Goal: Information Seeking & Learning: Learn about a topic

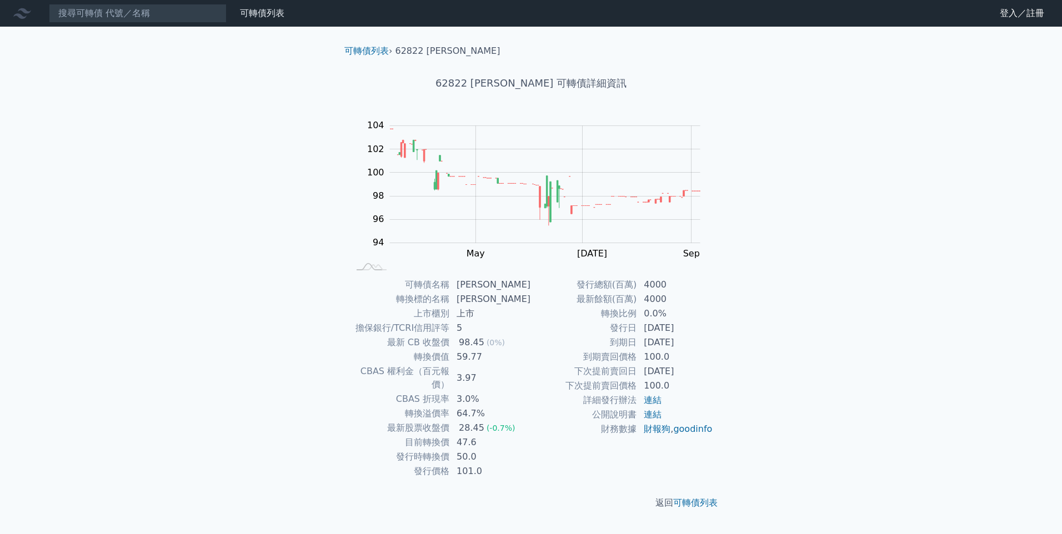
drag, startPoint x: 565, startPoint y: 372, endPoint x: 589, endPoint y: 380, distance: 25.1
click at [589, 380] on tbody "發行總額(百萬) 4000 最新餘額(百萬) 4000 轉換比例 0.0% 發行日 2023-06-13 到期日 2028-06-13 到期賣回價格 100.…" at bounding box center [622, 357] width 182 height 159
click at [589, 380] on td "下次提前賣回價格" at bounding box center [584, 386] width 106 height 14
click at [603, 381] on td "下次提前賣回價格" at bounding box center [584, 386] width 106 height 14
drag, startPoint x: 569, startPoint y: 384, endPoint x: 643, endPoint y: 385, distance: 73.9
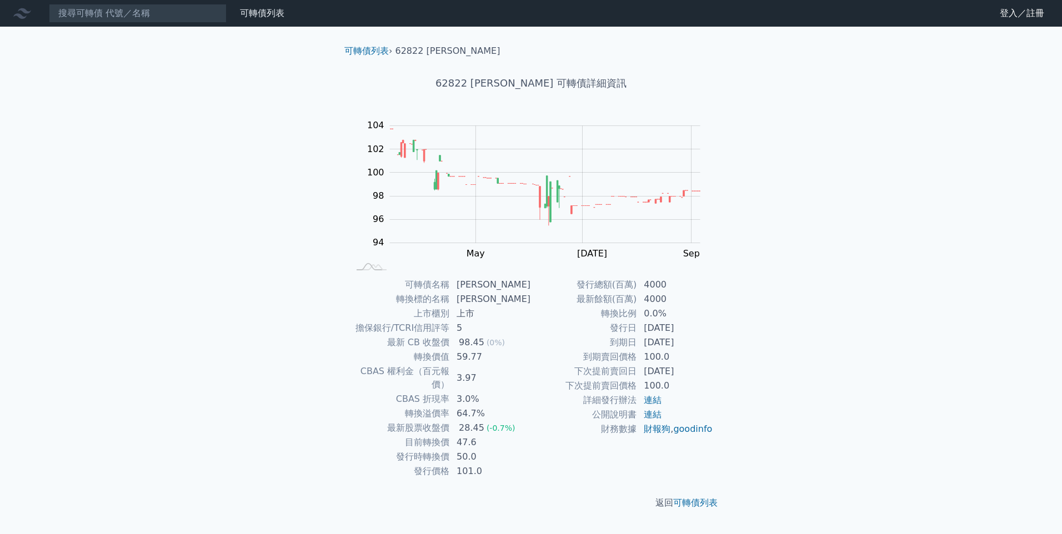
click at [643, 385] on tr "下次提前賣回價格 100.0" at bounding box center [622, 386] width 182 height 14
click at [643, 385] on td "100.0" at bounding box center [675, 386] width 76 height 14
drag, startPoint x: 639, startPoint y: 371, endPoint x: 559, endPoint y: 365, distance: 80.2
click at [559, 365] on tr "下次提前賣回日 2026-06-13" at bounding box center [622, 371] width 182 height 14
click at [559, 365] on td "下次提前賣回日" at bounding box center [584, 371] width 106 height 14
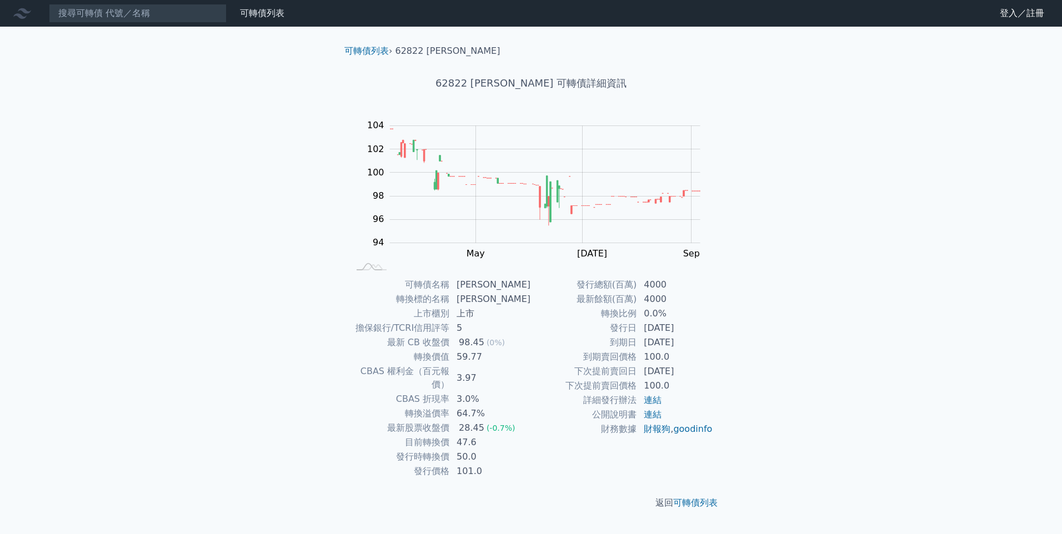
drag, startPoint x: 559, startPoint y: 365, endPoint x: 591, endPoint y: 369, distance: 33.1
click at [591, 369] on td "下次提前賣回日" at bounding box center [584, 371] width 106 height 14
click at [573, 370] on td "下次提前賣回日" at bounding box center [584, 371] width 106 height 14
drag, startPoint x: 573, startPoint y: 370, endPoint x: 704, endPoint y: 373, distance: 131.1
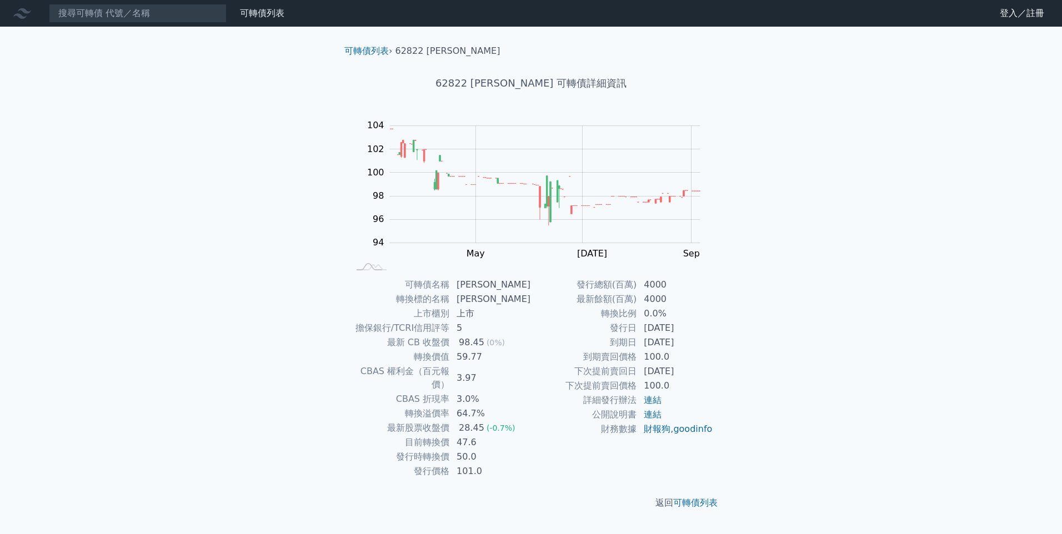
click at [704, 373] on tr "下次提前賣回日 2026-06-13" at bounding box center [622, 371] width 182 height 14
click at [444, 343] on td "最新 CB 收盤價" at bounding box center [399, 342] width 101 height 14
drag, startPoint x: 596, startPoint y: 371, endPoint x: 636, endPoint y: 375, distance: 39.6
click at [636, 375] on td "下次提前賣回日" at bounding box center [584, 371] width 106 height 14
copy td "提前賣回日"
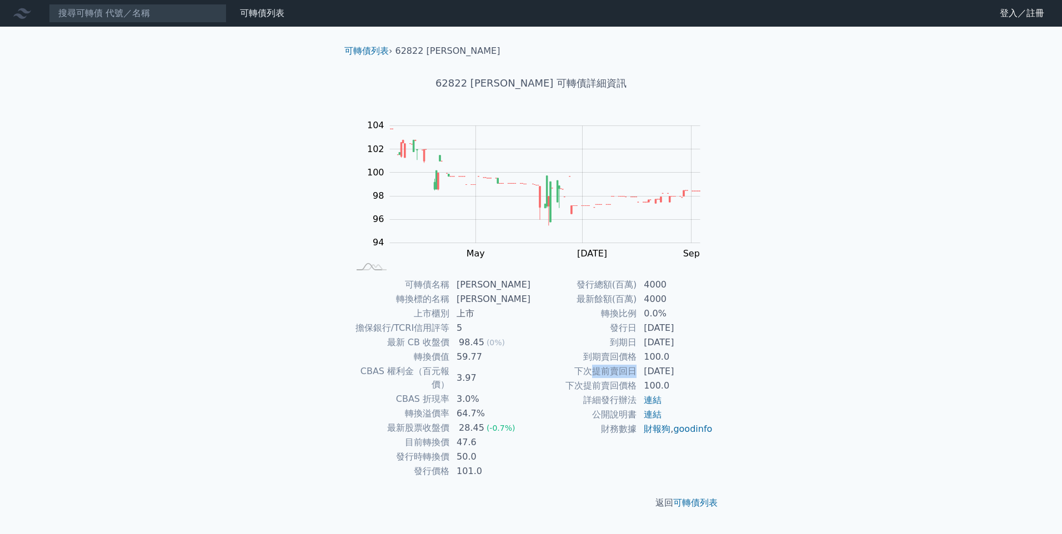
click at [544, 351] on td "到期賣回價格" at bounding box center [584, 357] width 106 height 14
drag, startPoint x: 399, startPoint y: 429, endPoint x: 485, endPoint y: 434, distance: 86.2
click at [485, 435] on tr "目前轉換價 47.6" at bounding box center [440, 442] width 182 height 14
click at [485, 435] on td "47.6" at bounding box center [490, 442] width 81 height 14
click at [480, 356] on td "59.77" at bounding box center [490, 357] width 81 height 14
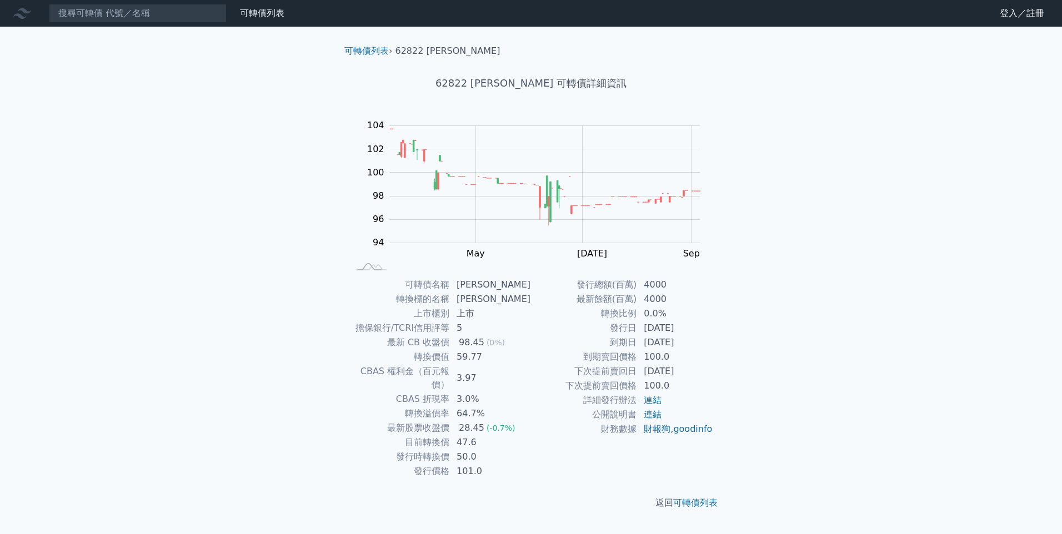
drag, startPoint x: 255, startPoint y: 49, endPoint x: 273, endPoint y: 73, distance: 30.1
click at [257, 53] on div "可轉債列表 財務數據 可轉債列表 財務數據 登入／註冊 登入／註冊 可轉債列表 › 62822 康舒二 62822 康舒二 可轉債詳細資訊 Zoom Out …" at bounding box center [531, 267] width 1062 height 534
drag, startPoint x: 740, startPoint y: 367, endPoint x: 341, endPoint y: 338, distance: 399.2
click at [341, 338] on div "可轉債名稱 康舒一 轉換標的名稱 康舒 上市櫃別 上市 擔保銀行/TCRI信用評等 5 最新 CB 收盤價 110.7 (-3.3%) 轉換價值 111.59…" at bounding box center [530, 378] width 391 height 201
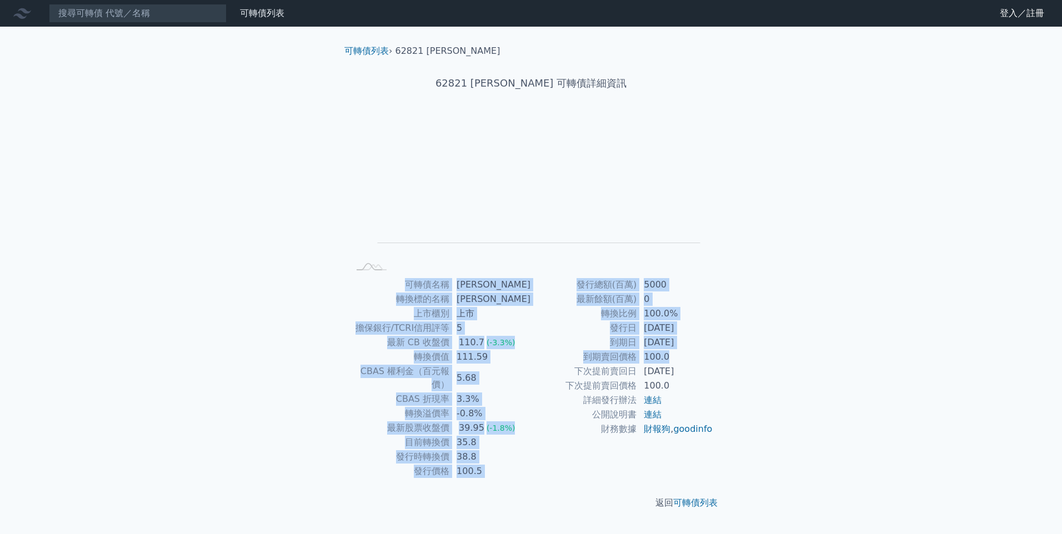
click at [341, 338] on div "可轉債名稱 康舒一 轉換標的名稱 康舒 上市櫃別 上市 擔保銀行/TCRI信用評等 5 最新 CB 收盤價 110.7 (-3.3%) 轉換價值 111.59…" at bounding box center [530, 378] width 391 height 201
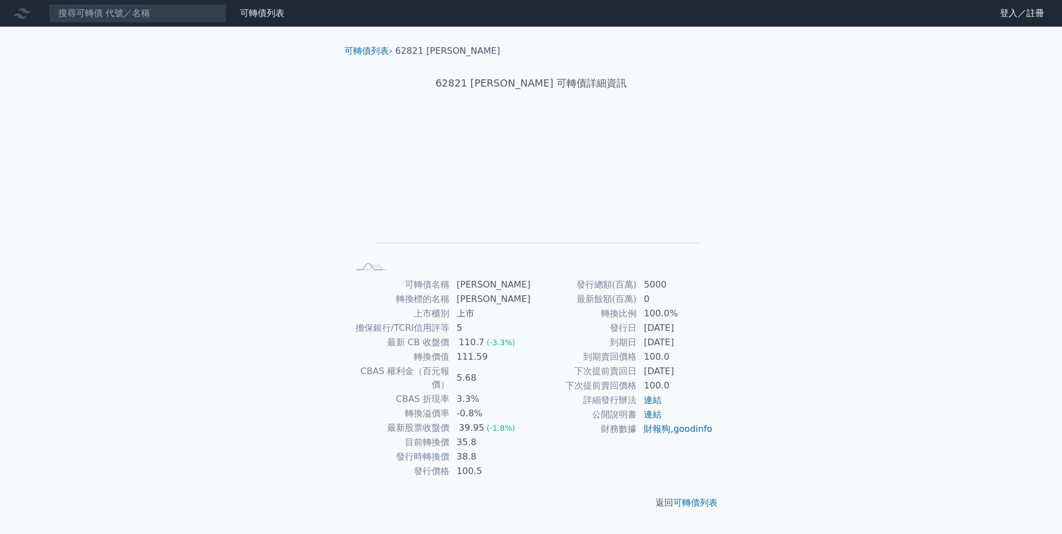
drag, startPoint x: 391, startPoint y: 267, endPoint x: 773, endPoint y: 409, distance: 407.6
click at [773, 409] on div "可轉債列表 財務數據 可轉債列表 財務數據 登入／註冊 登入／註冊 可轉債列表 › 62821 康舒一 62821 康舒一 可轉債詳細資訊 Zoom Out …" at bounding box center [531, 267] width 1062 height 534
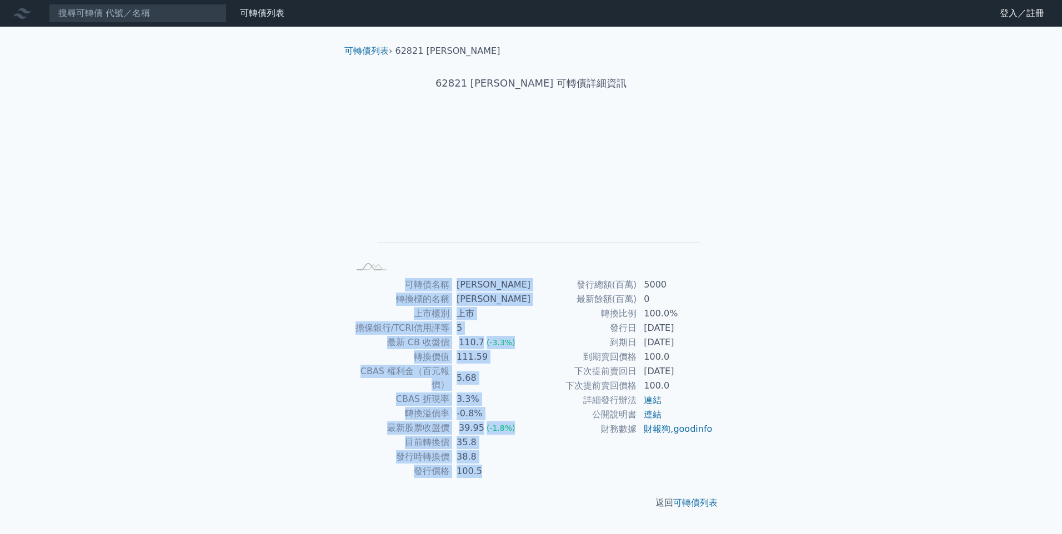
click at [773, 409] on div "可轉債列表 財務數據 可轉債列表 財務數據 登入／註冊 登入／註冊 可轉債列表 › 62821 康舒一 62821 康舒一 可轉債詳細資訊 Zoom Out …" at bounding box center [531, 267] width 1062 height 534
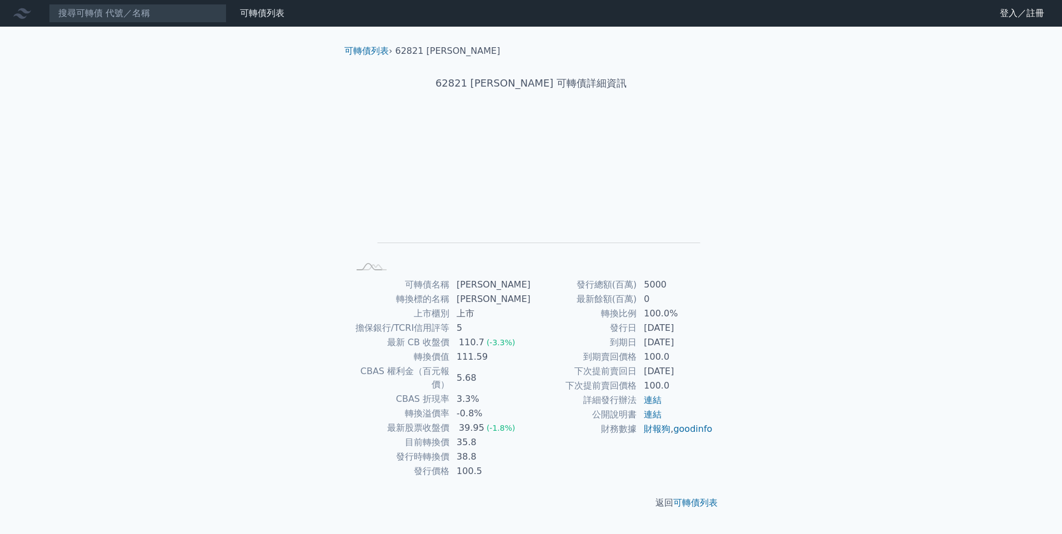
drag, startPoint x: 773, startPoint y: 409, endPoint x: 411, endPoint y: 342, distance: 368.2
click at [411, 342] on div "可轉債列表 財務數據 可轉債列表 財務數據 登入／註冊 登入／註冊 可轉債列表 › 62821 康舒一 62821 康舒一 可轉債詳細資訊 Zoom Out …" at bounding box center [531, 267] width 1062 height 534
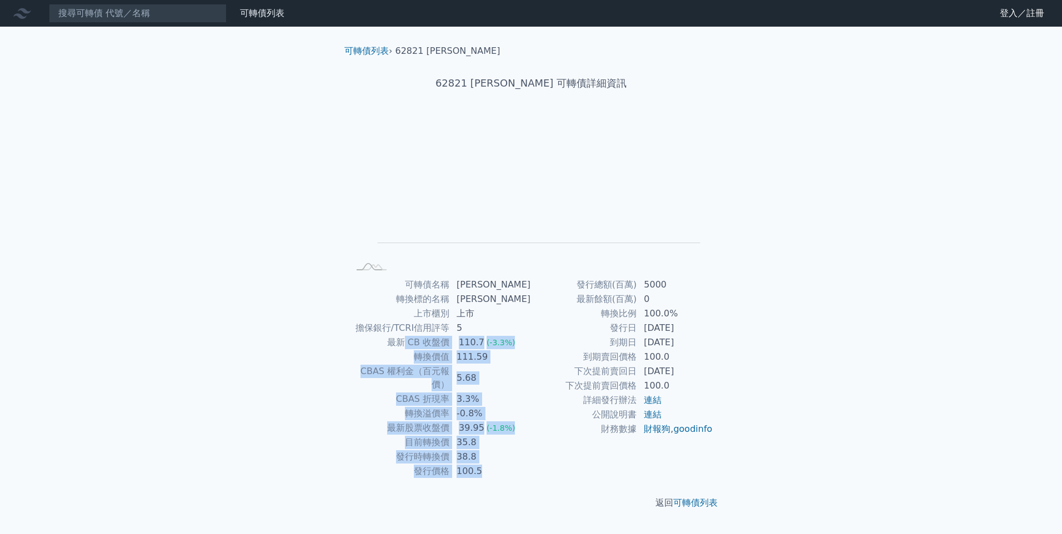
click at [411, 342] on td "最新 CB 收盤價" at bounding box center [399, 342] width 101 height 14
